Goal: Task Accomplishment & Management: Manage account settings

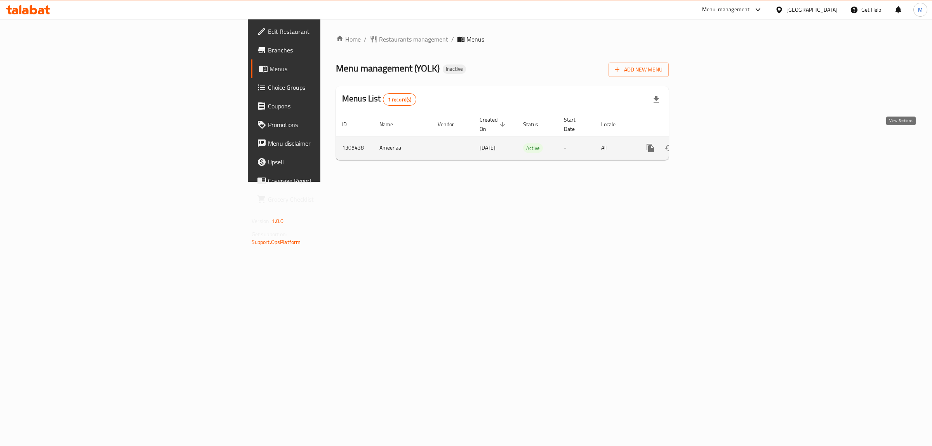
click at [711, 143] on icon "enhanced table" at bounding box center [705, 147] width 9 height 9
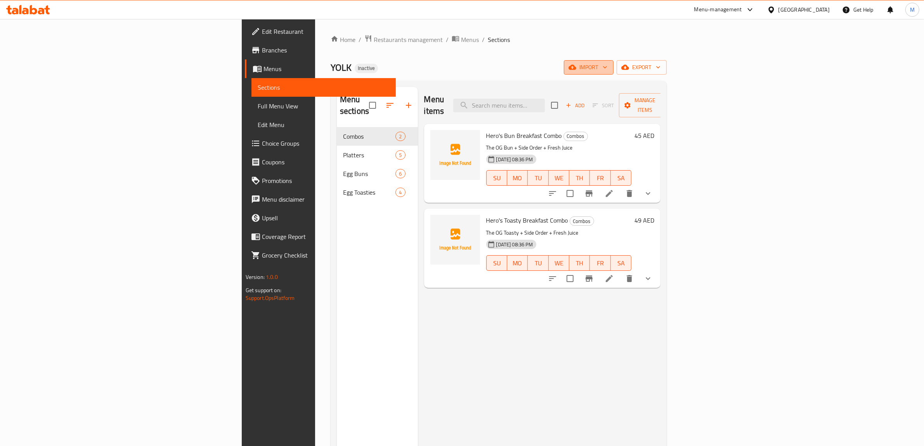
click at [608, 62] on span "import" at bounding box center [588, 67] width 37 height 10
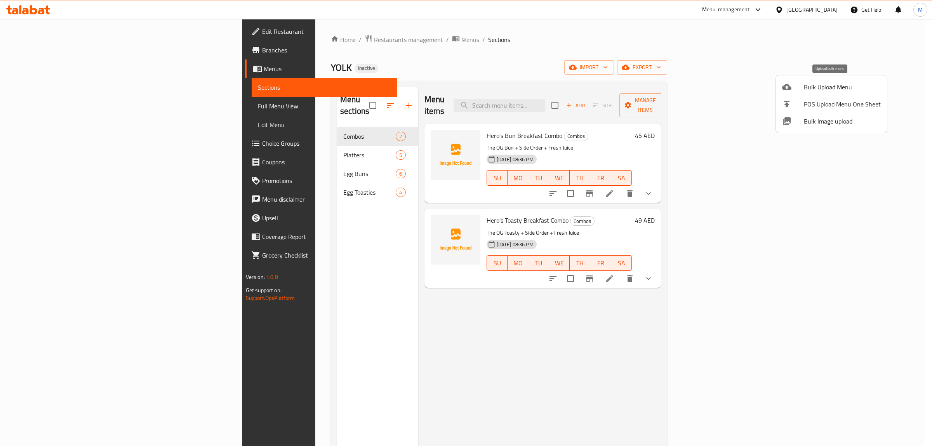
click at [809, 86] on span "Bulk Upload Menu" at bounding box center [842, 86] width 77 height 9
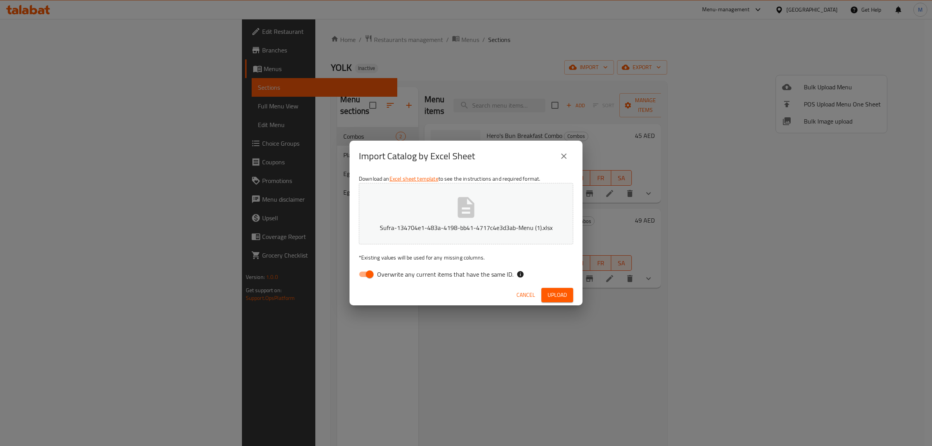
click at [466, 272] on span "Overwrite any current items that have the same ID." at bounding box center [445, 273] width 136 height 9
click at [392, 272] on input "Overwrite any current items that have the same ID." at bounding box center [369, 274] width 44 height 15
checkbox input "false"
click at [559, 293] on span "Upload" at bounding box center [556, 295] width 19 height 10
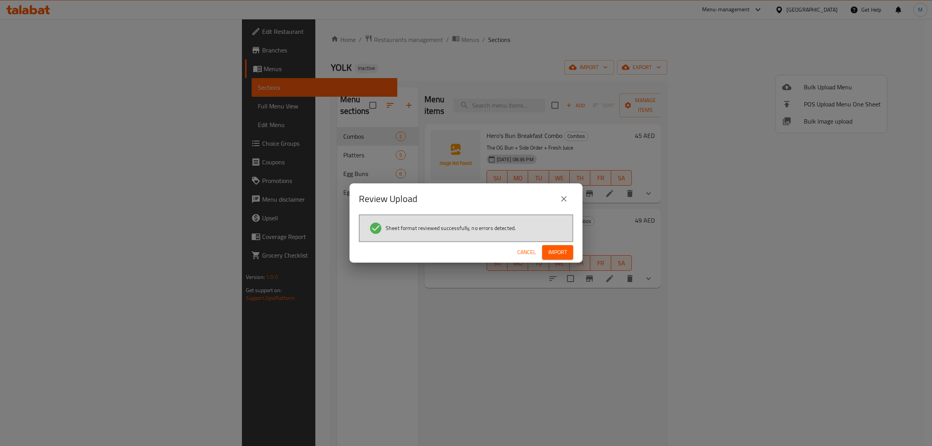
click at [559, 245] on button "Import" at bounding box center [557, 252] width 31 height 14
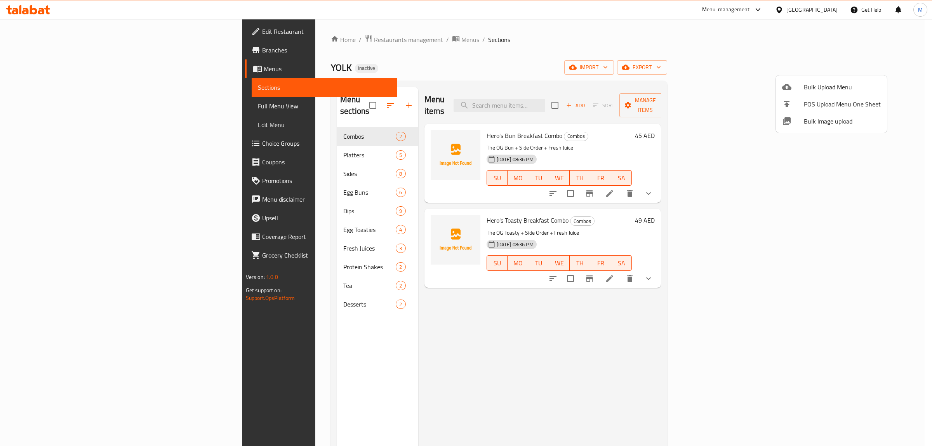
click at [99, 106] on div at bounding box center [466, 223] width 932 height 446
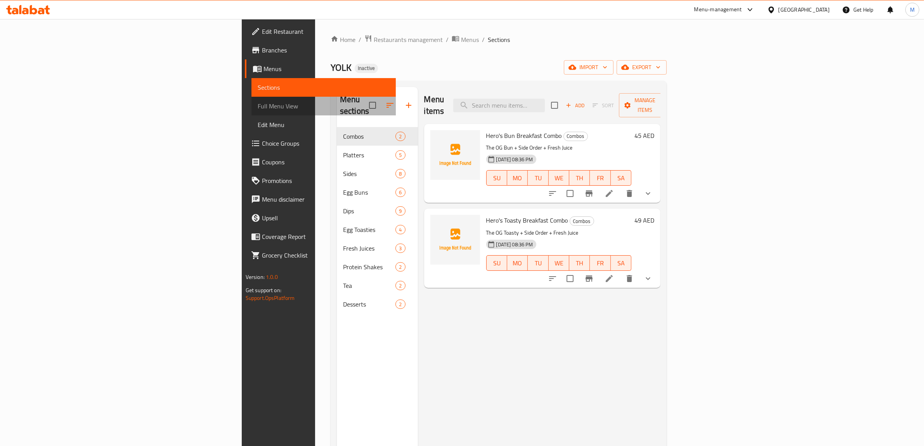
click at [258, 106] on span "Full Menu View" at bounding box center [324, 105] width 132 height 9
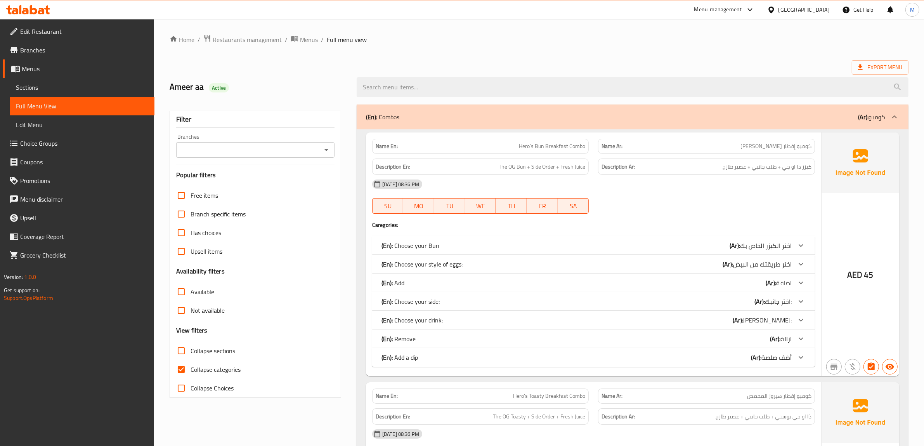
scroll to position [97, 0]
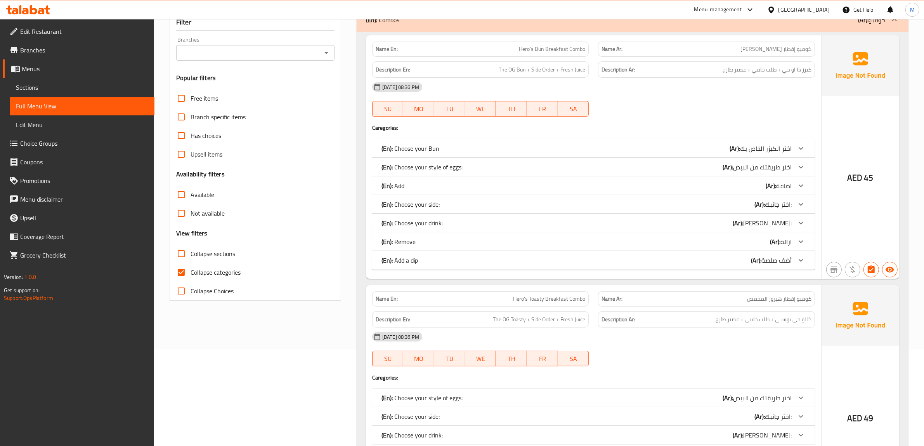
click at [186, 273] on input "Collapse categories" at bounding box center [181, 272] width 19 height 19
checkbox input "false"
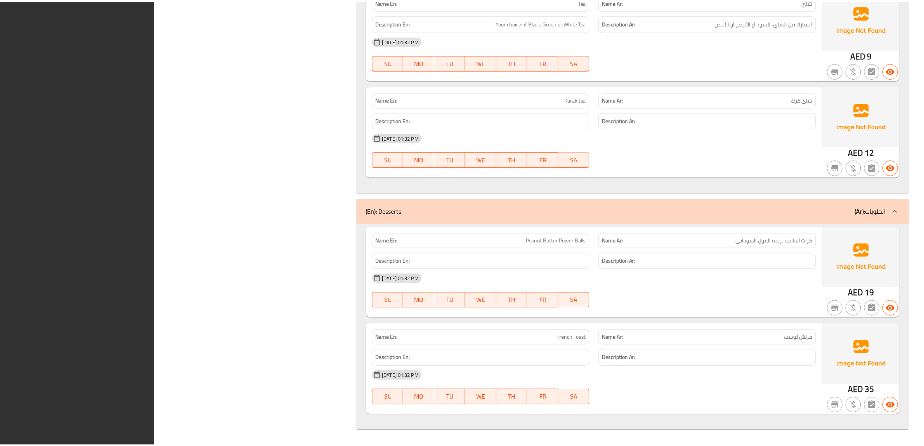
scroll to position [30339, 0]
